Goal: Task Accomplishment & Management: Use online tool/utility

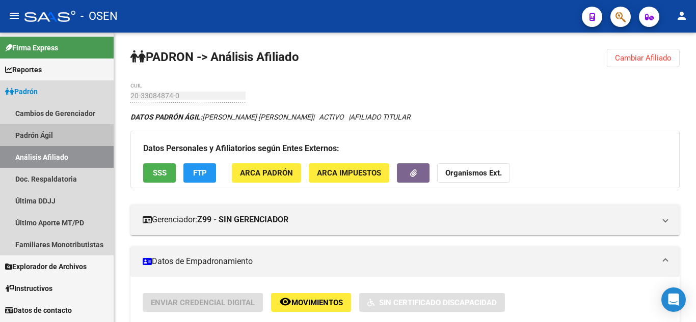
click at [67, 135] on link "Padrón Ágil" at bounding box center [57, 135] width 114 height 22
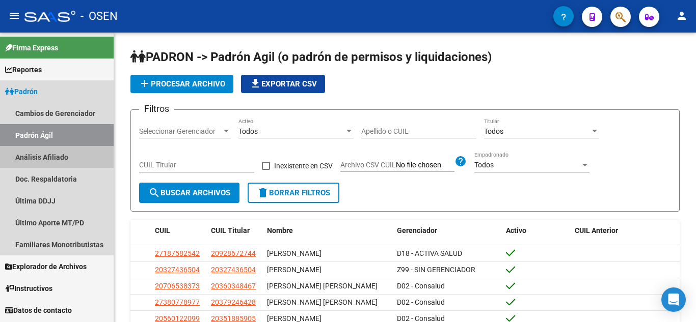
click at [62, 157] on link "Análisis Afiliado" at bounding box center [57, 157] width 114 height 22
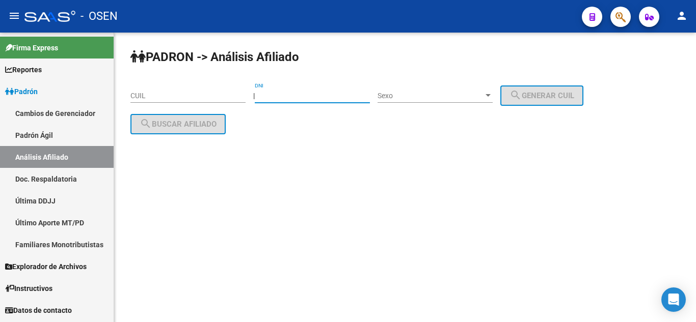
click at [300, 93] on input "DNI" at bounding box center [312, 96] width 115 height 9
type input "11720590"
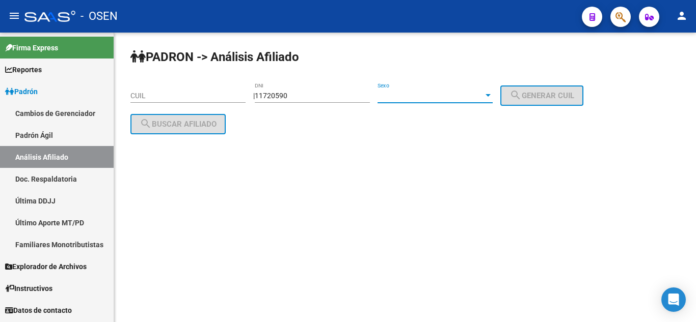
click at [428, 94] on span "Sexo" at bounding box center [430, 96] width 106 height 9
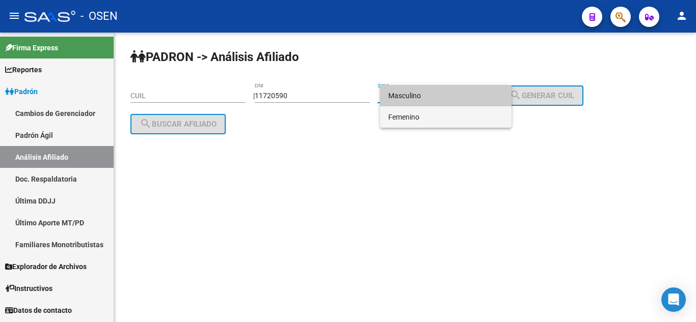
click at [424, 117] on span "Femenino" at bounding box center [445, 116] width 115 height 21
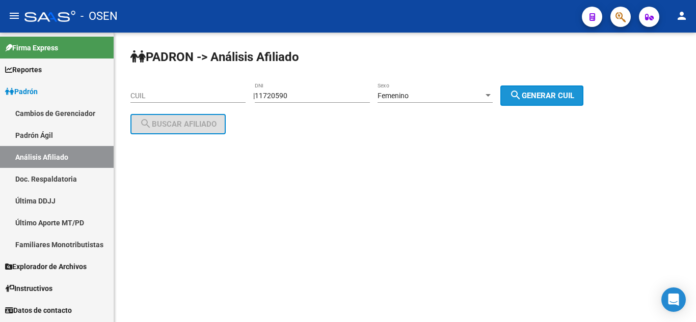
click at [518, 104] on button "search Generar CUIL" at bounding box center [541, 96] width 83 height 20
type input "27-11720590-3"
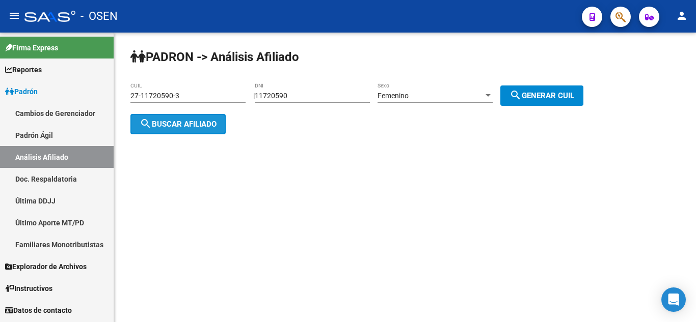
click at [204, 117] on button "search Buscar afiliado" at bounding box center [177, 124] width 95 height 20
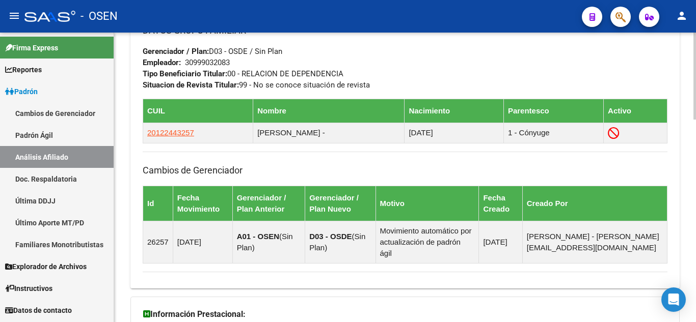
scroll to position [529, 0]
